Goal: Task Accomplishment & Management: Manage account settings

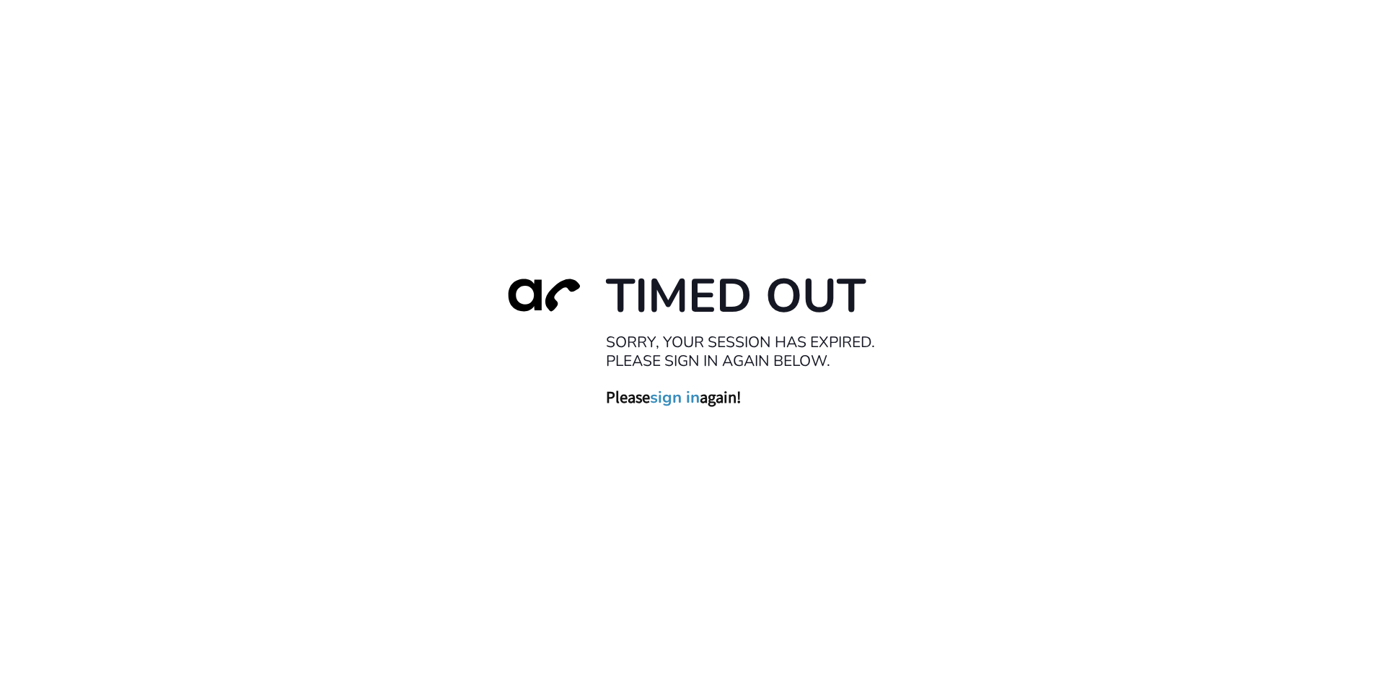
click at [678, 392] on link "sign in" at bounding box center [675, 397] width 50 height 20
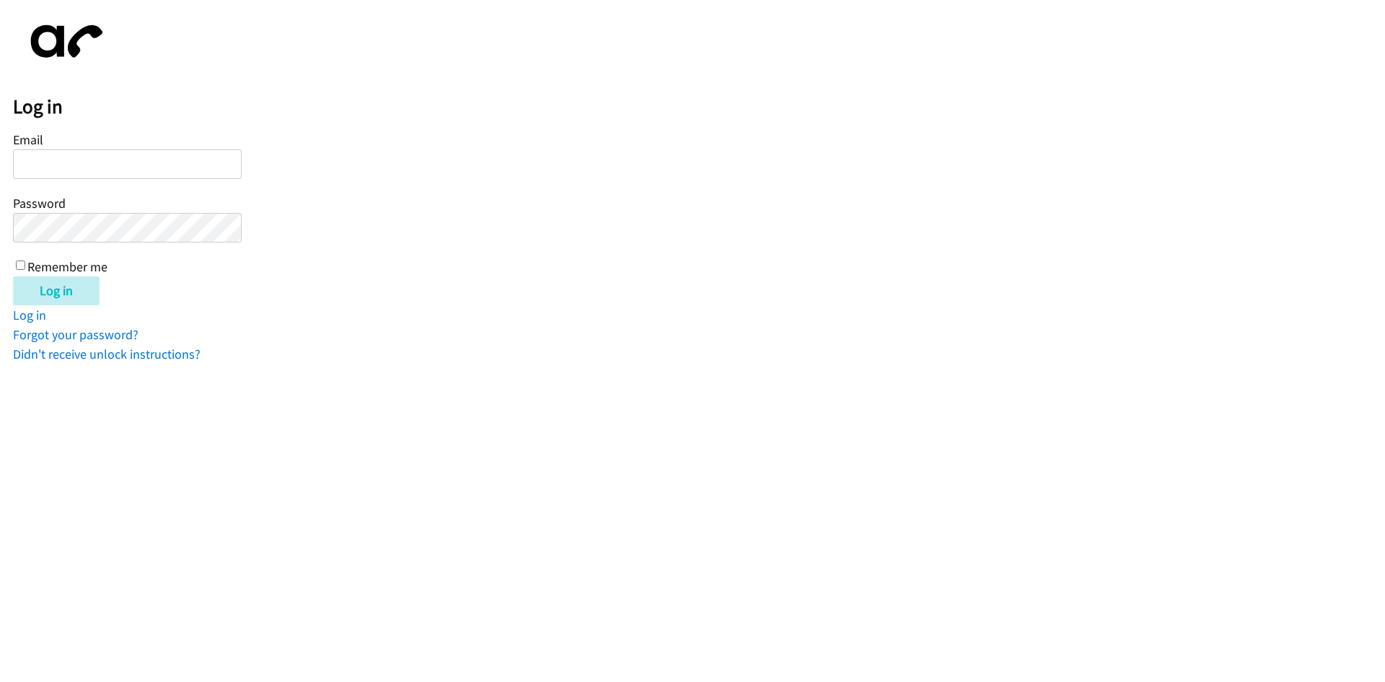
click at [92, 166] on input "Email" at bounding box center [127, 164] width 229 height 30
type input "[EMAIL_ADDRESS][DOMAIN_NAME]"
click at [19, 264] on input "Remember me" at bounding box center [20, 264] width 9 height 9
checkbox input "true"
click at [37, 284] on input "Log in" at bounding box center [56, 290] width 87 height 29
